Goal: Check status: Check status

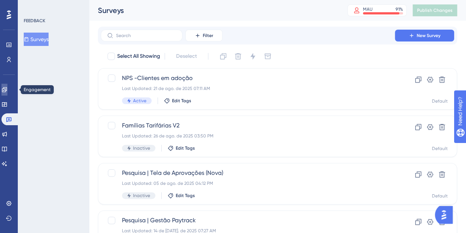
click at [4, 89] on link at bounding box center [4, 90] width 6 height 12
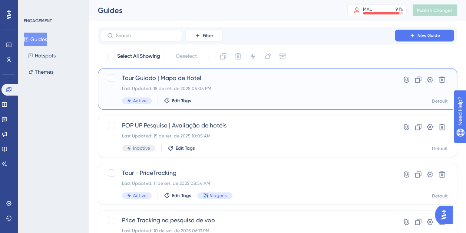
click at [211, 80] on span "Tour Guiado | Mapa de Hotel" at bounding box center [248, 78] width 252 height 9
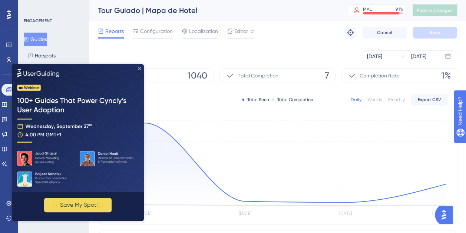
click at [140, 69] on icon "Close Preview" at bounding box center [139, 68] width 3 height 3
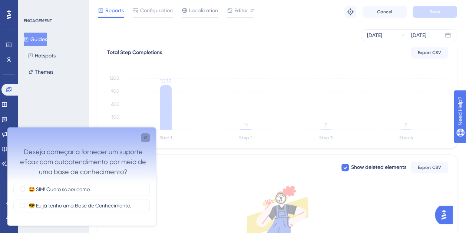
click at [142, 135] on div "Close survey" at bounding box center [145, 137] width 9 height 9
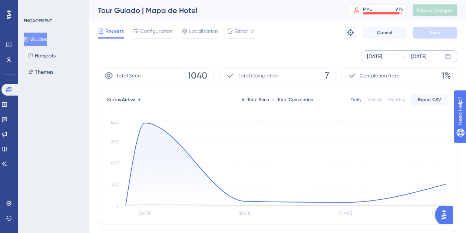
click at [381, 59] on div "[DATE]" at bounding box center [374, 56] width 15 height 9
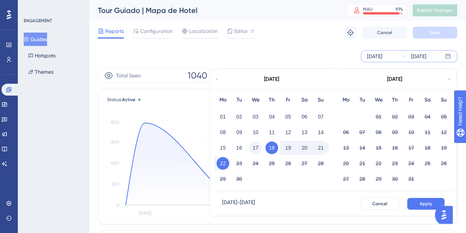
click at [259, 145] on button "17" at bounding box center [255, 148] width 13 height 13
click at [422, 201] on span "Apply" at bounding box center [426, 204] width 12 height 6
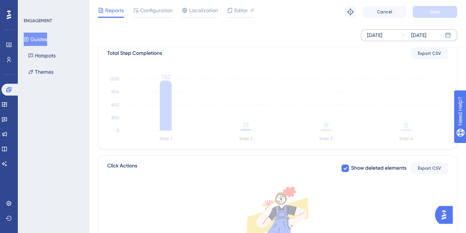
scroll to position [185, 0]
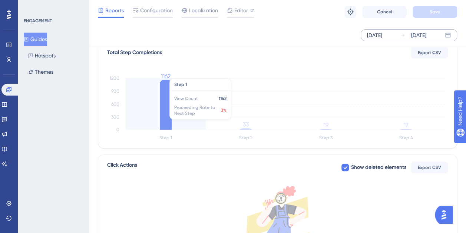
click at [176, 109] on icon "Step 1 Step 2 Step 3 Step 4 0 300 600 900 1200 1162 33 19 17" at bounding box center [277, 107] width 341 height 71
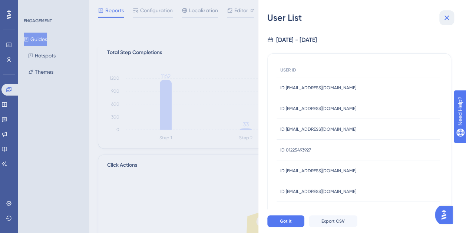
click at [448, 17] on icon at bounding box center [447, 18] width 5 height 5
